Goal: Task Accomplishment & Management: Use online tool/utility

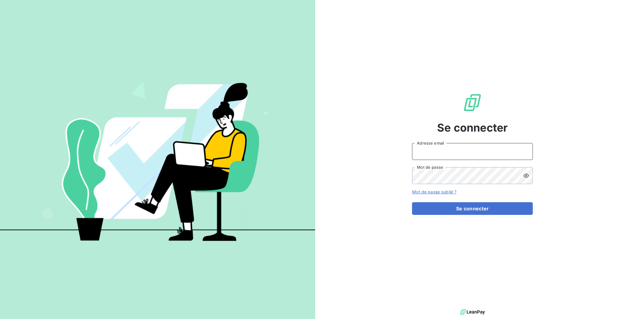
click at [466, 148] on input "Adresse email" at bounding box center [472, 151] width 121 height 17
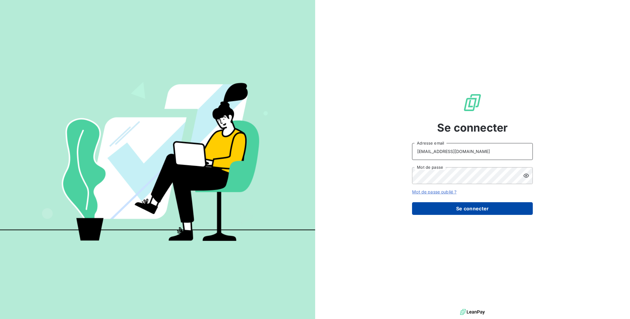
type input "[EMAIL_ADDRESS][DOMAIN_NAME]"
click at [473, 207] on button "Se connecter" at bounding box center [472, 208] width 121 height 13
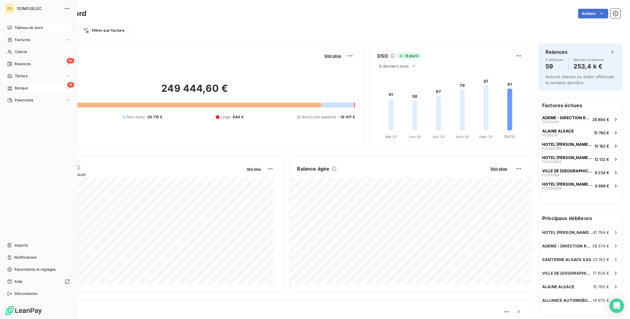
click at [24, 87] on span "Banque" at bounding box center [21, 87] width 13 height 5
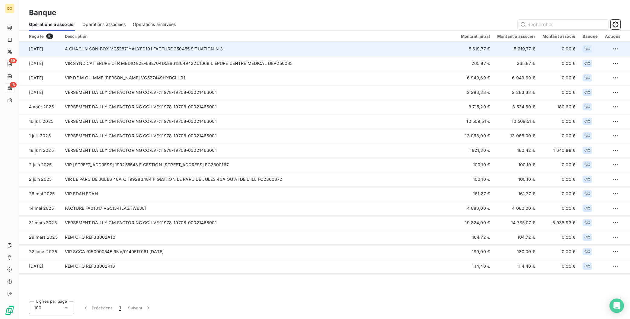
click at [148, 47] on td "A CHACUN SON BOX VG52871YALYFD101 FACTURE 250455 SITUATION N 3" at bounding box center [259, 49] width 396 height 14
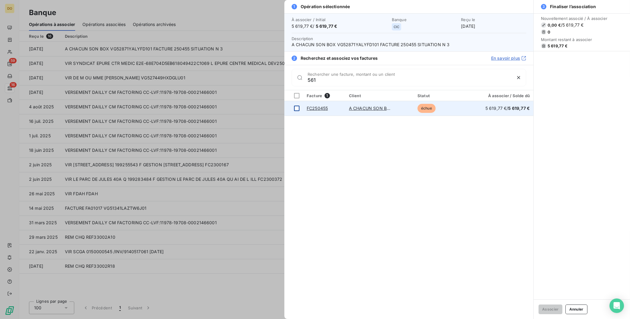
type input "561"
click at [298, 109] on div at bounding box center [296, 108] width 5 height 5
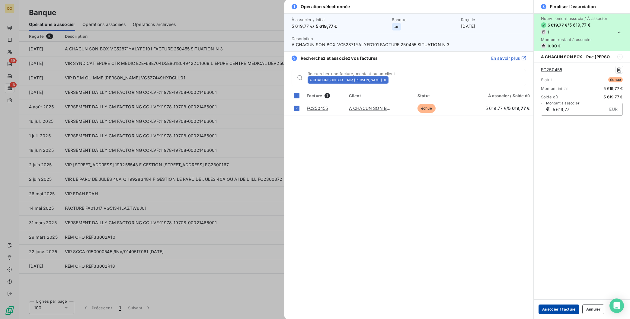
click at [568, 309] on button "Associer 1 facture" at bounding box center [558, 309] width 41 height 10
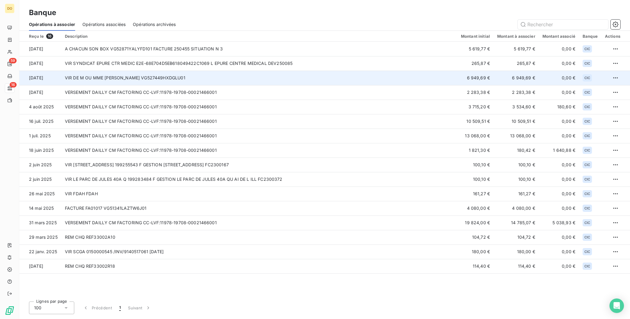
click at [99, 79] on td "VIR DE M OU [PERSON_NAME] VG527449HXDGLU01" at bounding box center [259, 78] width 396 height 14
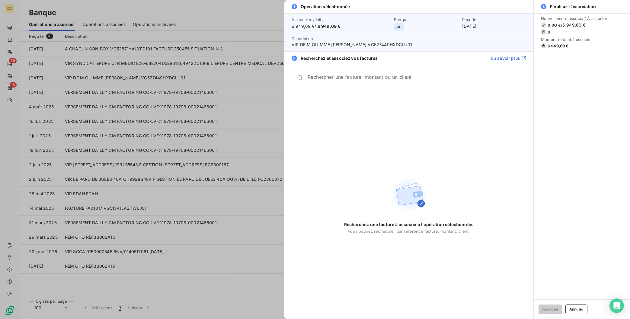
click at [354, 83] on div "Rechercher une facture, montant ou un client" at bounding box center [408, 77] width 234 height 17
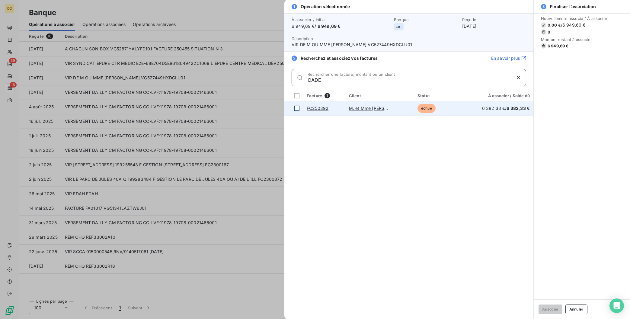
type input "CADE"
click at [294, 110] on div at bounding box center [296, 108] width 5 height 5
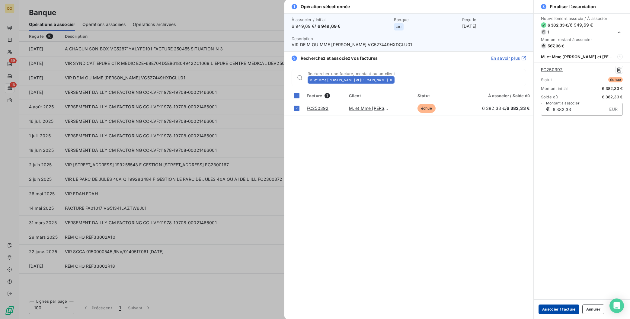
click at [570, 310] on button "Associer 1 facture" at bounding box center [558, 309] width 41 height 10
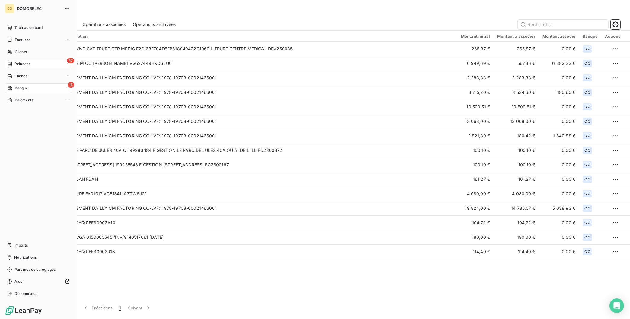
click at [29, 61] on div "57 Relances" at bounding box center [38, 64] width 67 height 10
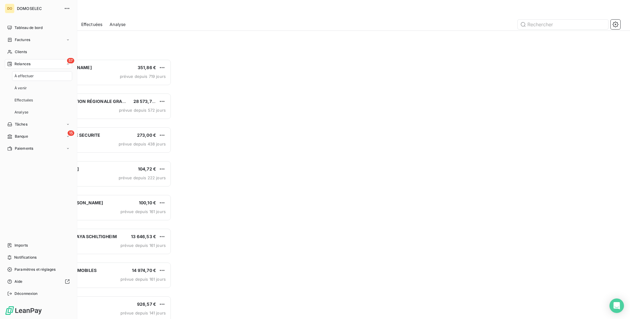
scroll to position [259, 142]
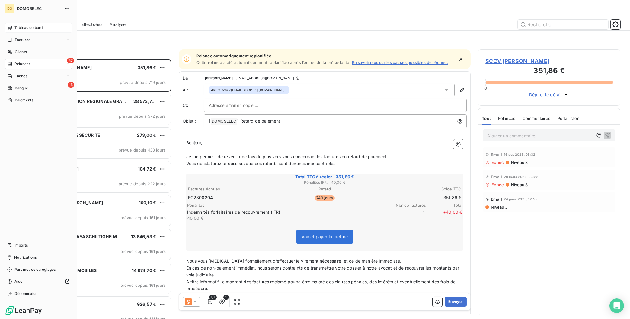
click at [18, 27] on span "Tableau de bord" at bounding box center [28, 27] width 28 height 5
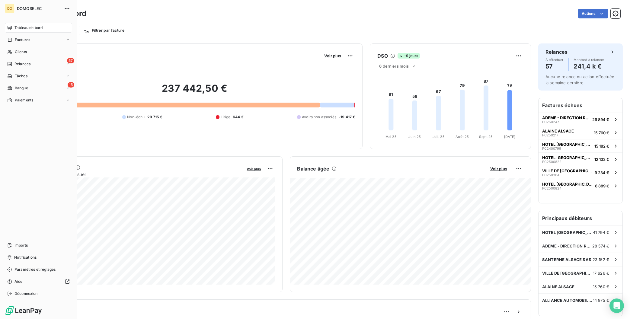
click at [17, 5] on div "DO DOMOSELEC" at bounding box center [38, 9] width 67 height 10
click at [24, 257] on span "Notifications" at bounding box center [25, 257] width 22 height 5
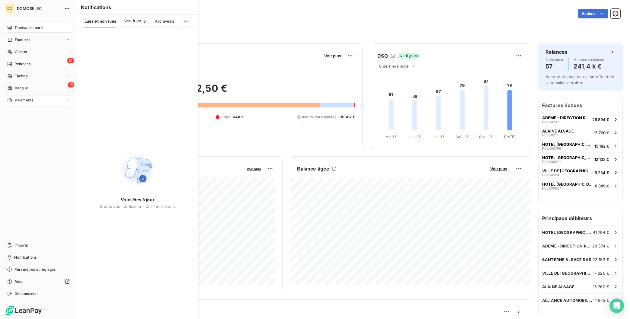
click at [28, 100] on span "Paiements" at bounding box center [24, 99] width 18 height 5
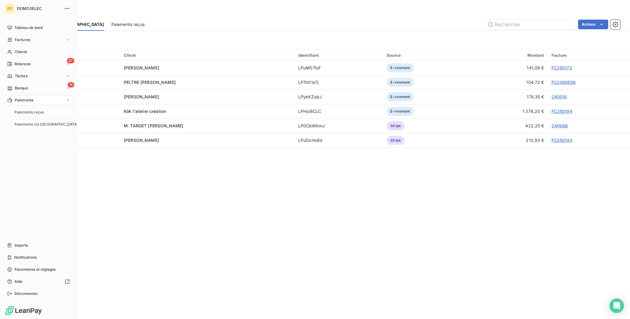
click at [44, 126] on span "Paiements via [GEOGRAPHIC_DATA]" at bounding box center [46, 124] width 64 height 5
